Goal: Task Accomplishment & Management: Manage account settings

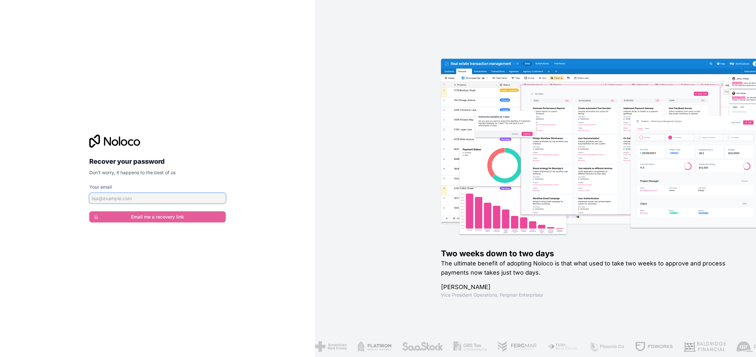
click at [127, 198] on input "Your email" at bounding box center [157, 198] width 137 height 11
paste input "[PERSON_NAME][EMAIL_ADDRESS][PERSON_NAME][DOMAIN_NAME]"
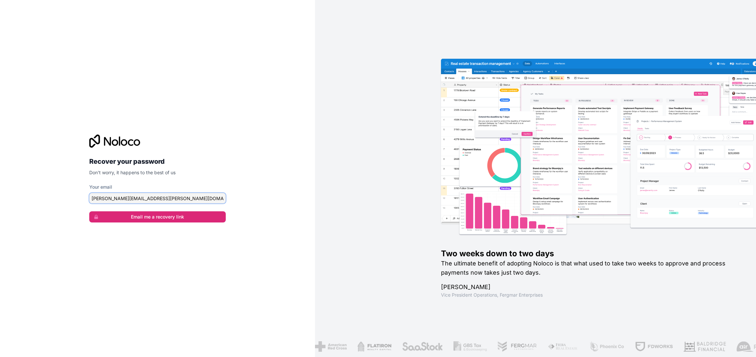
click at [186, 197] on input "[PERSON_NAME][EMAIL_ADDRESS][PERSON_NAME][DOMAIN_NAME]" at bounding box center [157, 198] width 137 height 11
type input "[PERSON_NAME][EMAIL_ADDRESS][DOMAIN_NAME]"
click at [162, 215] on button "Email me a recovery link" at bounding box center [157, 216] width 137 height 11
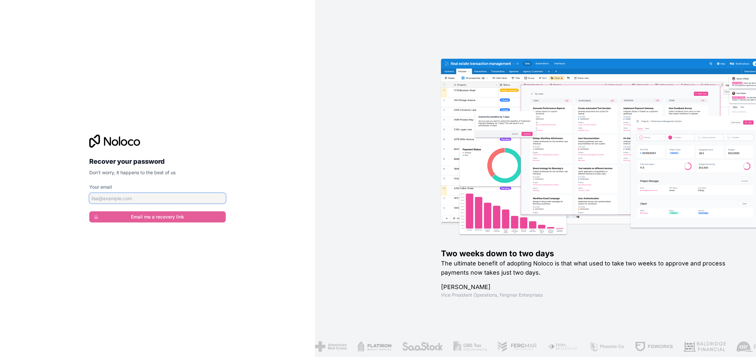
click at [181, 196] on input "Your email" at bounding box center [157, 198] width 137 height 11
paste input "[PERSON_NAME][EMAIL_ADDRESS][PERSON_NAME][DOMAIN_NAME]"
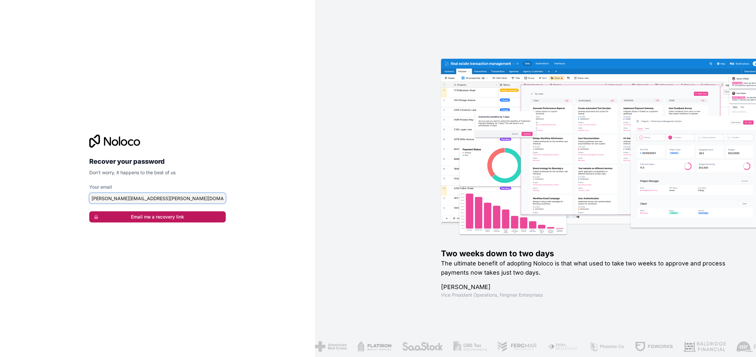
type input "[PERSON_NAME][EMAIL_ADDRESS][PERSON_NAME][DOMAIN_NAME]"
click at [158, 218] on button "Email me a recovery link" at bounding box center [157, 216] width 137 height 11
